Goal: Information Seeking & Learning: Learn about a topic

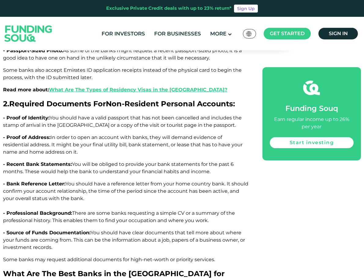
scroll to position [1499, 0]
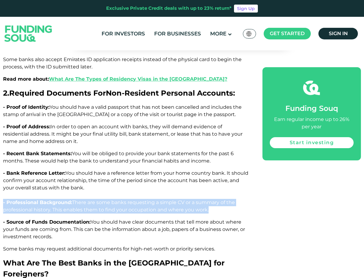
drag, startPoint x: 211, startPoint y: 155, endPoint x: -6, endPoint y: 148, distance: 217.0
drag, startPoint x: 103, startPoint y: 183, endPoint x: -6, endPoint y: 166, distance: 110.5
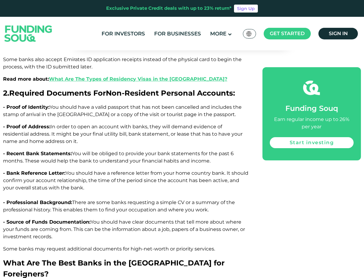
click at [30, 246] on span "Some banks may request additional documents for high-net-worth or priority serv…" at bounding box center [109, 249] width 212 height 6
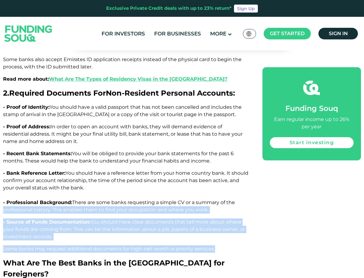
drag, startPoint x: 220, startPoint y: 194, endPoint x: -6, endPoint y: 157, distance: 228.8
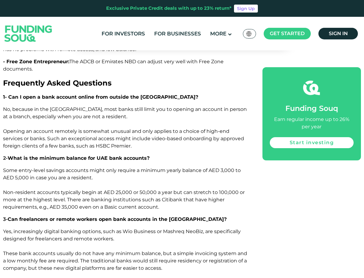
scroll to position [2233, 0]
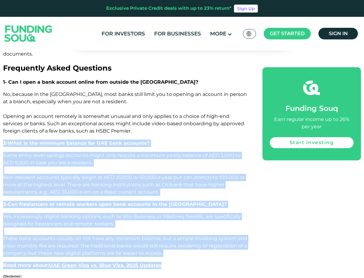
drag, startPoint x: 175, startPoint y: 190, endPoint x: 2, endPoint y: 71, distance: 210.1
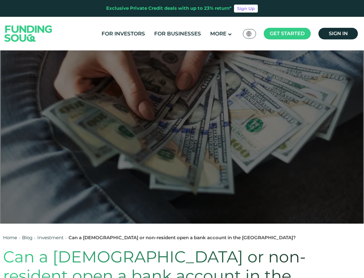
scroll to position [0, 0]
